Goal: Transaction & Acquisition: Purchase product/service

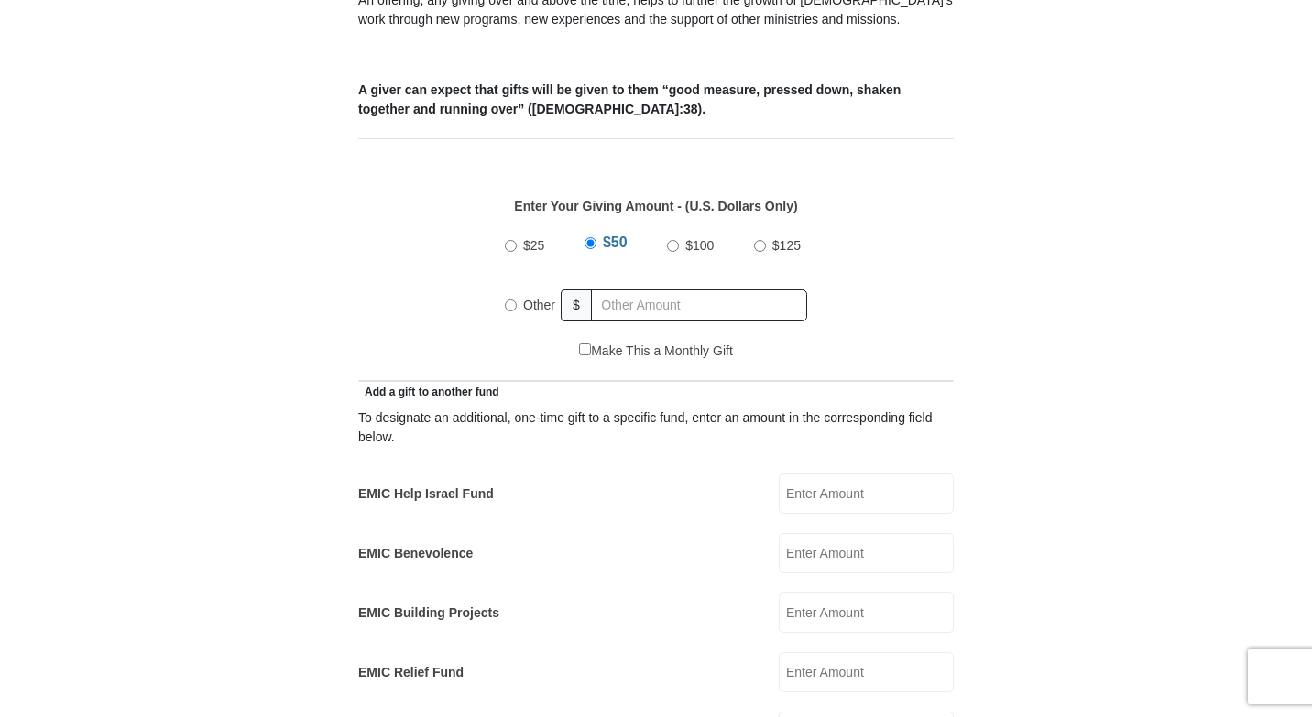
click at [512, 300] on input "Other" at bounding box center [511, 306] width 12 height 12
radio input "true"
click at [631, 290] on input "text" at bounding box center [702, 306] width 210 height 32
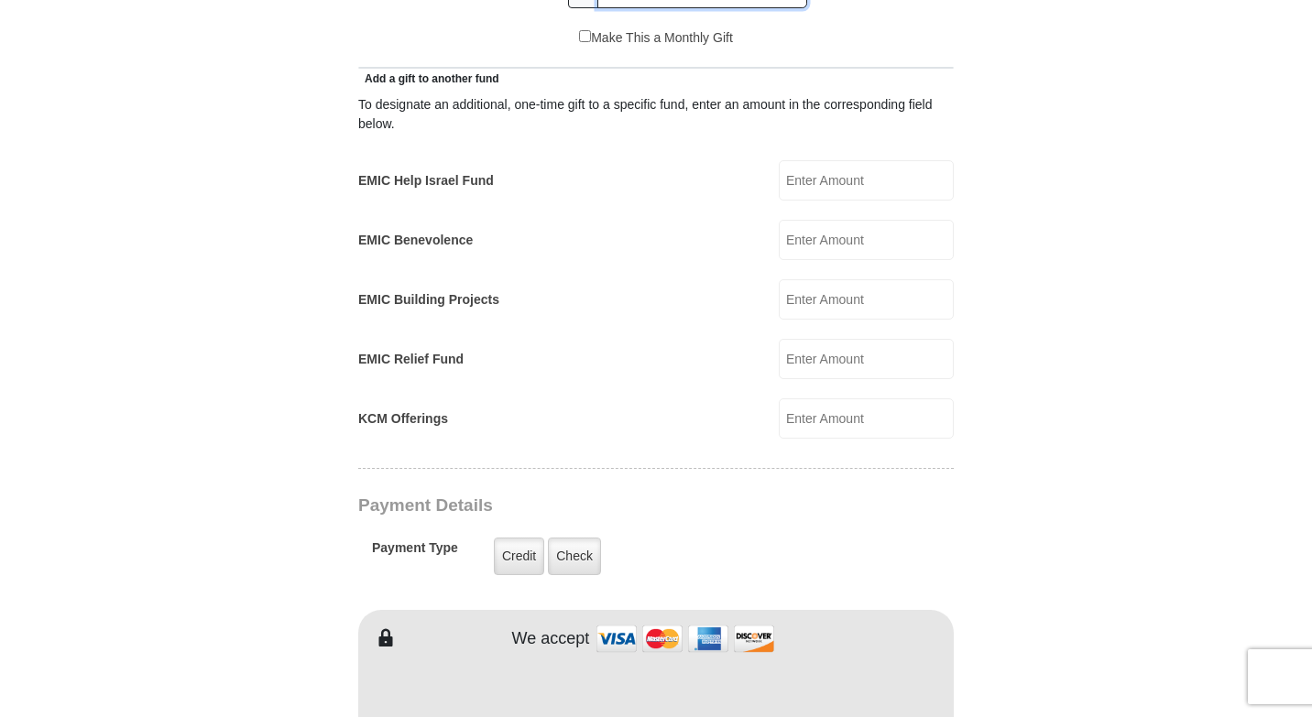
scroll to position [1035, 0]
type input "20.00"
click at [848, 400] on input "KCM Offerings" at bounding box center [866, 418] width 175 height 40
type input "2"
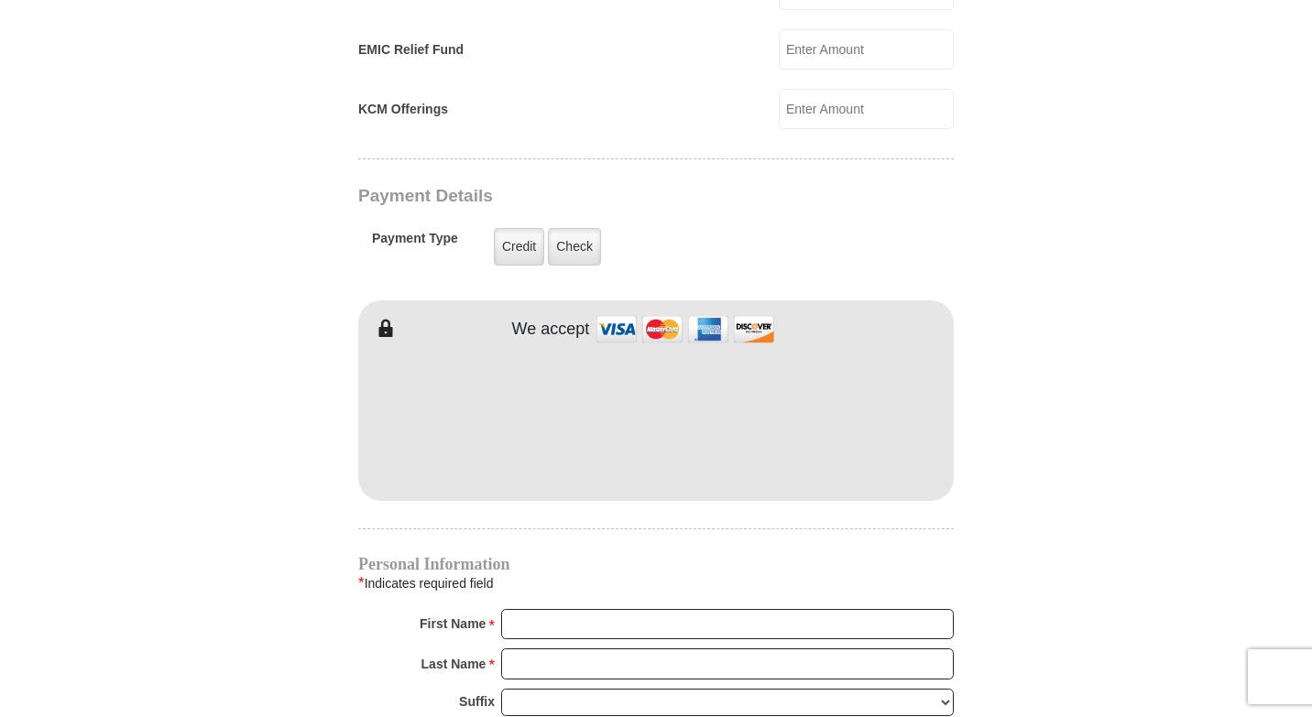
scroll to position [1351, 0]
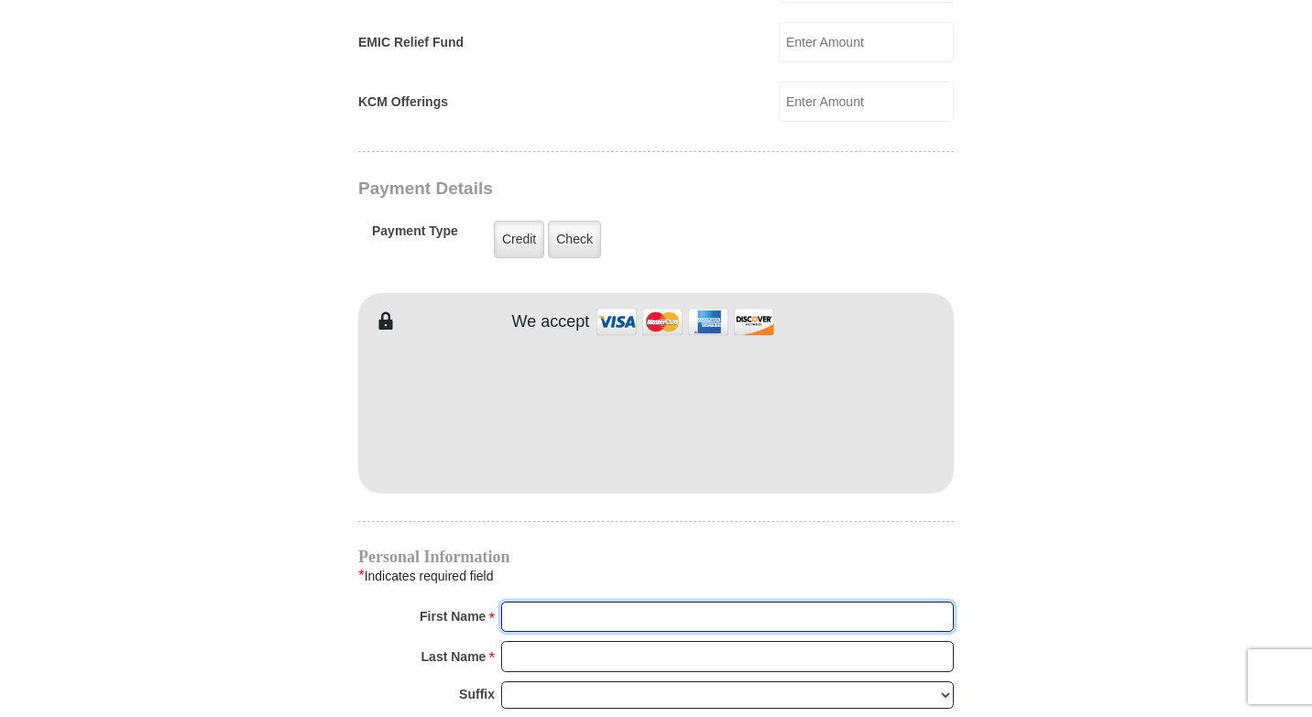
type input "Tahella"
type input "Rose"
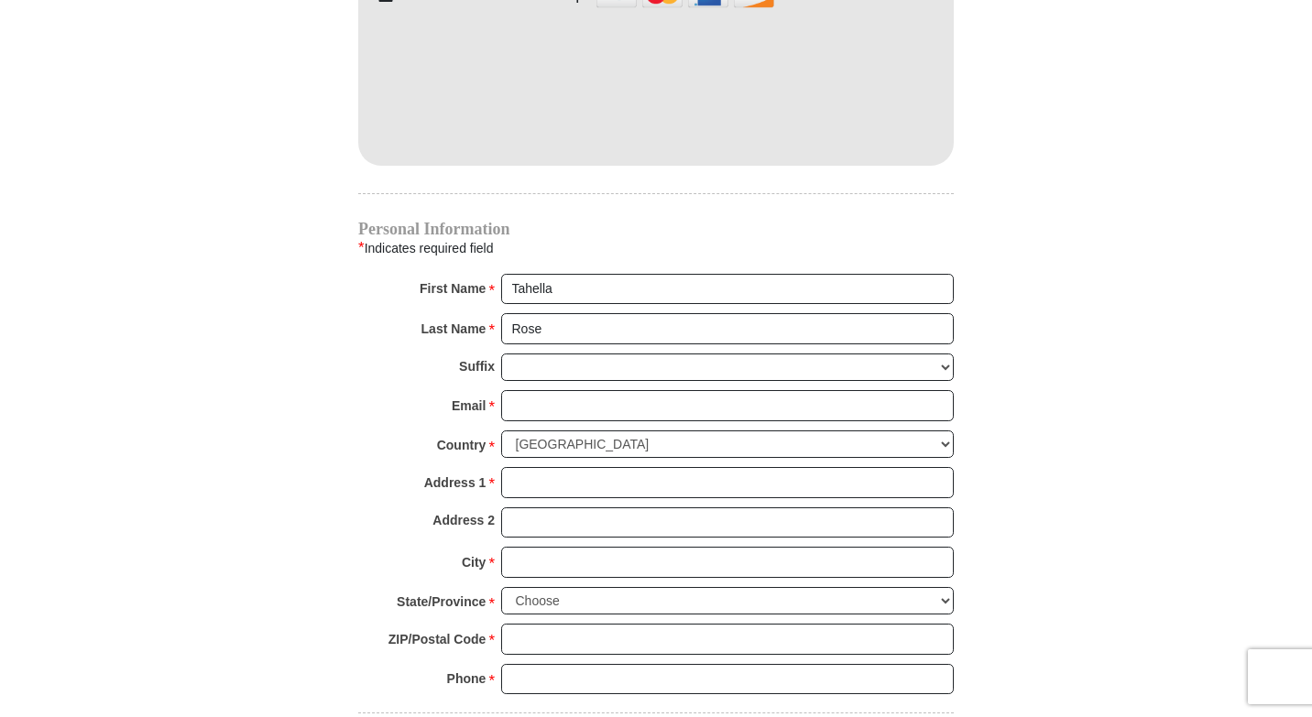
scroll to position [1680, 0]
click at [582, 389] on input "Email *" at bounding box center [727, 404] width 453 height 31
type input "teeteelula501@gmail.com"
type input "4521 Copper Point Dr"
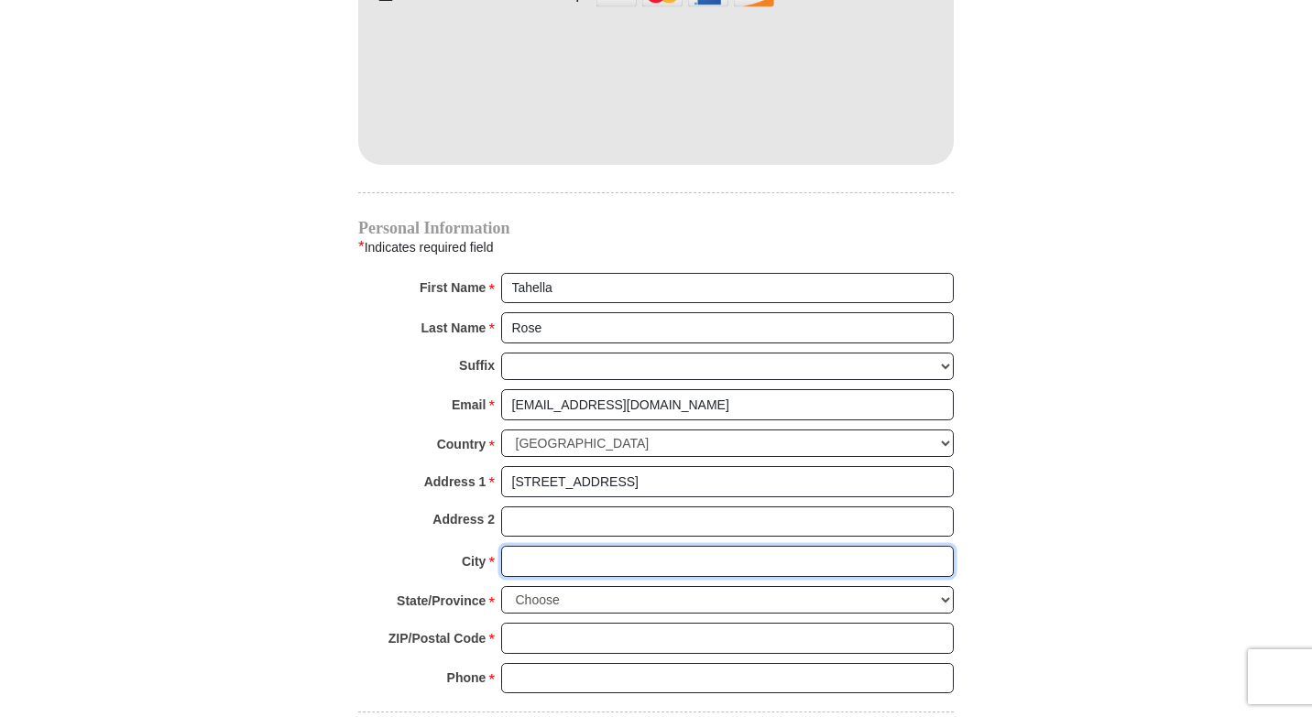
type input "Crowley"
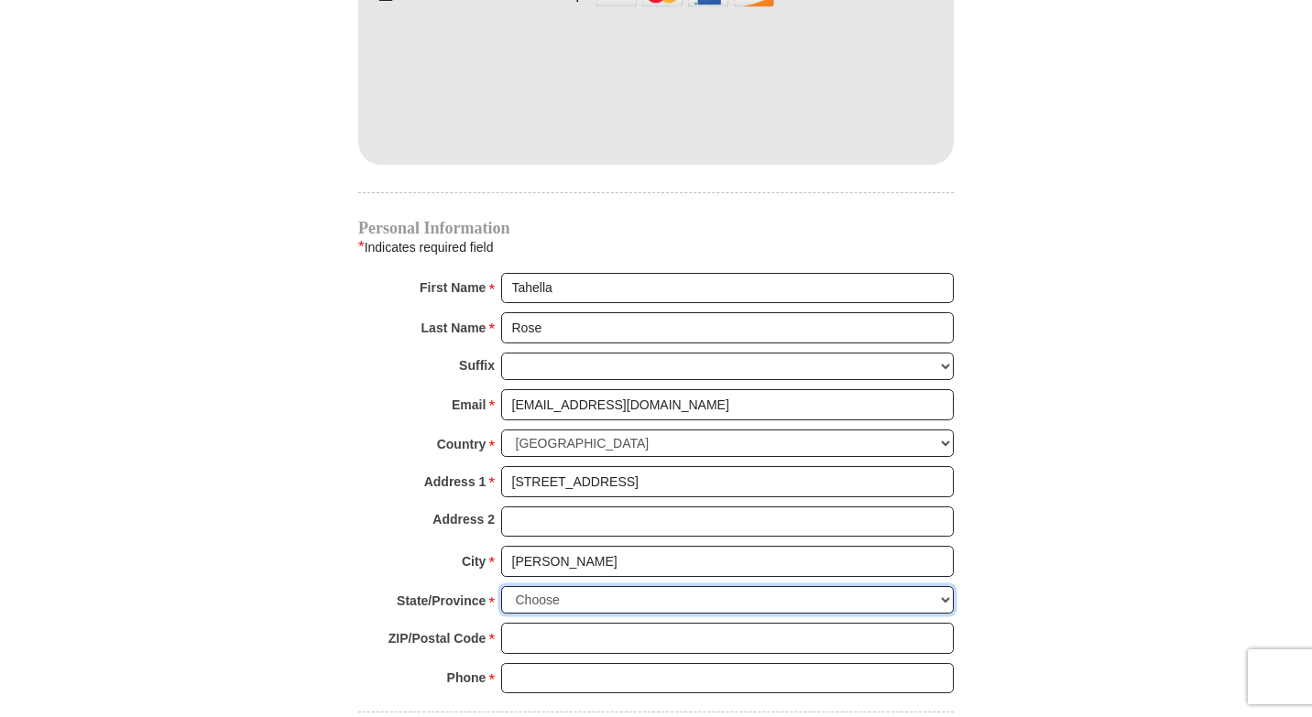
select select "TX"
type input "76036"
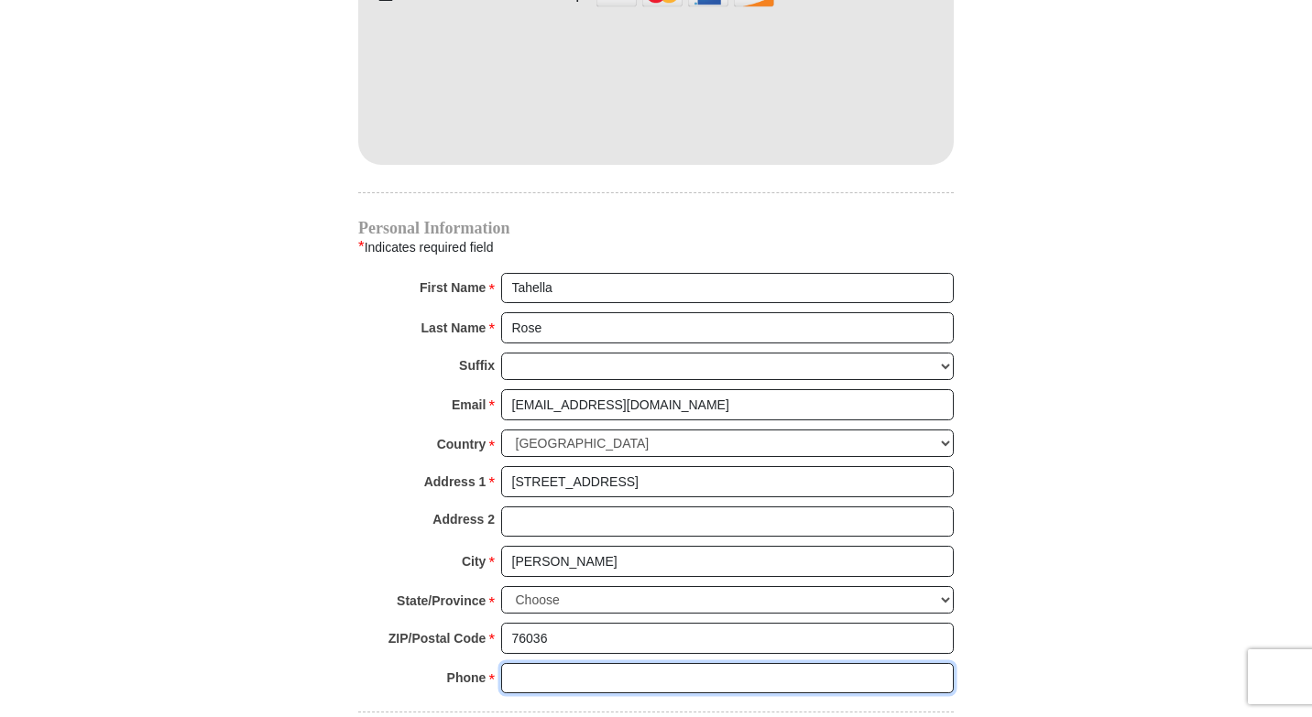
type input "4697147712"
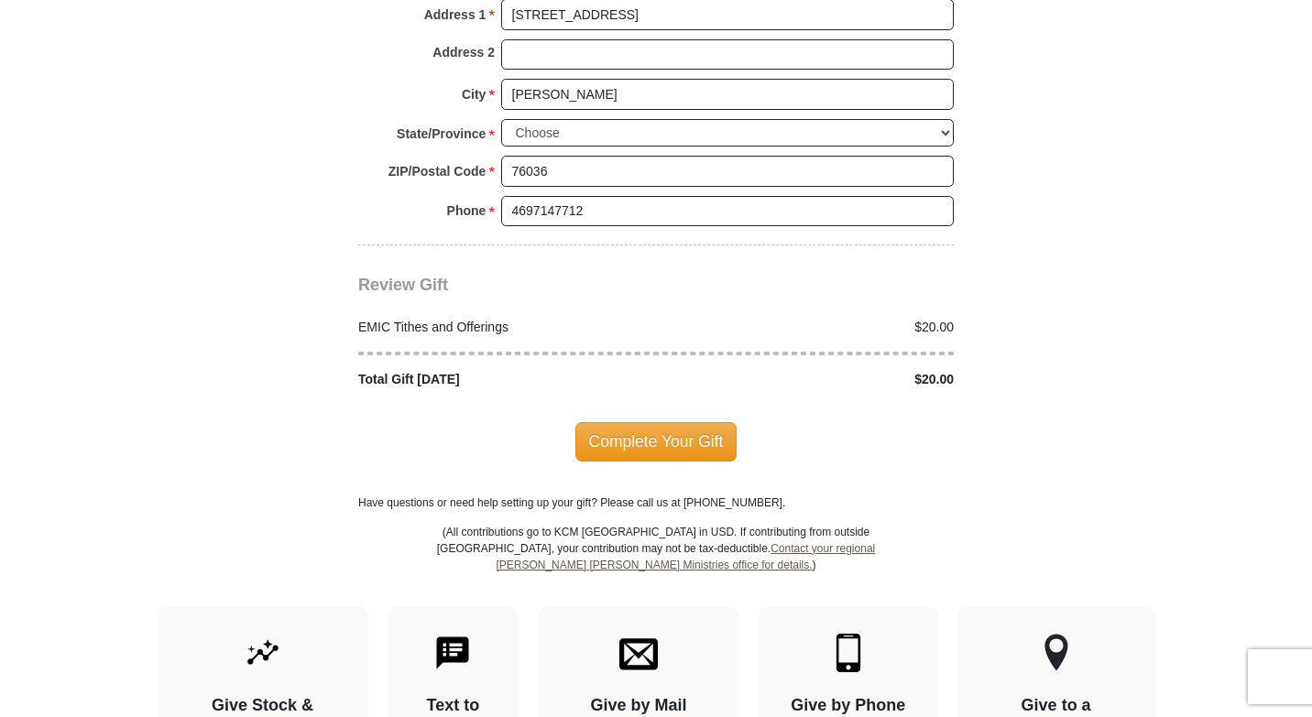
scroll to position [2156, 0]
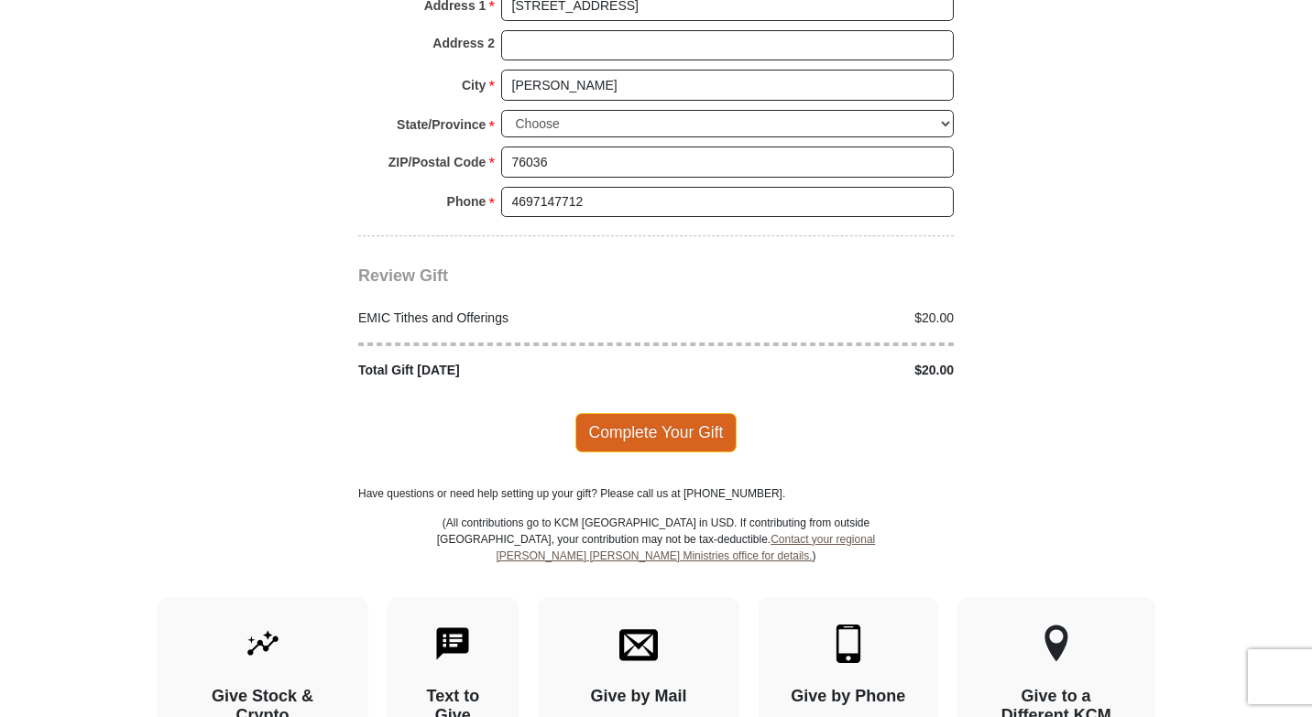
click at [685, 417] on span "Complete Your Gift" at bounding box center [656, 432] width 162 height 38
